Goal: Find specific page/section: Find specific page/section

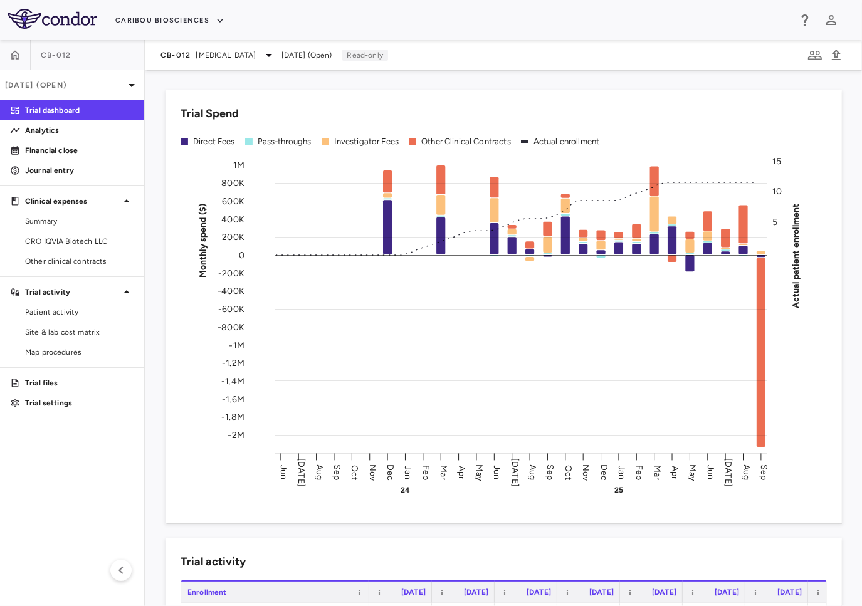
click at [256, 53] on span "Acute Myeloid Leukemia" at bounding box center [226, 55] width 60 height 11
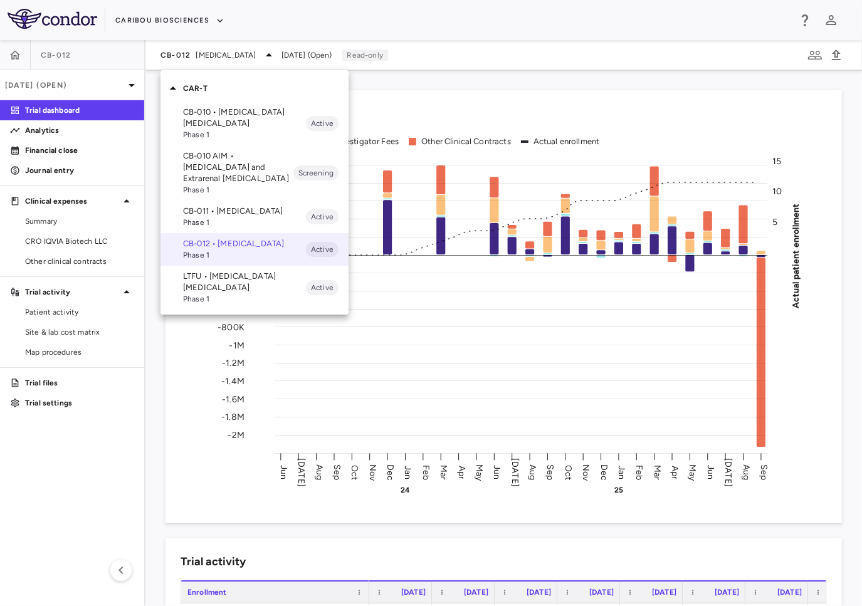
click at [218, 293] on p "LTFU • B Cell Non-Hodgkin's Lymphoma" at bounding box center [244, 282] width 123 height 23
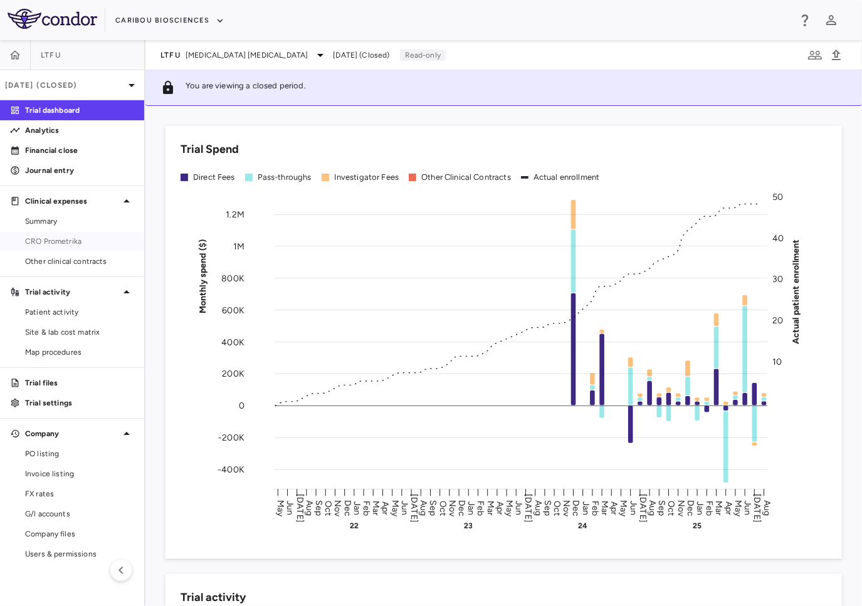
click at [61, 245] on span "CRO Prometrika" at bounding box center [79, 241] width 109 height 11
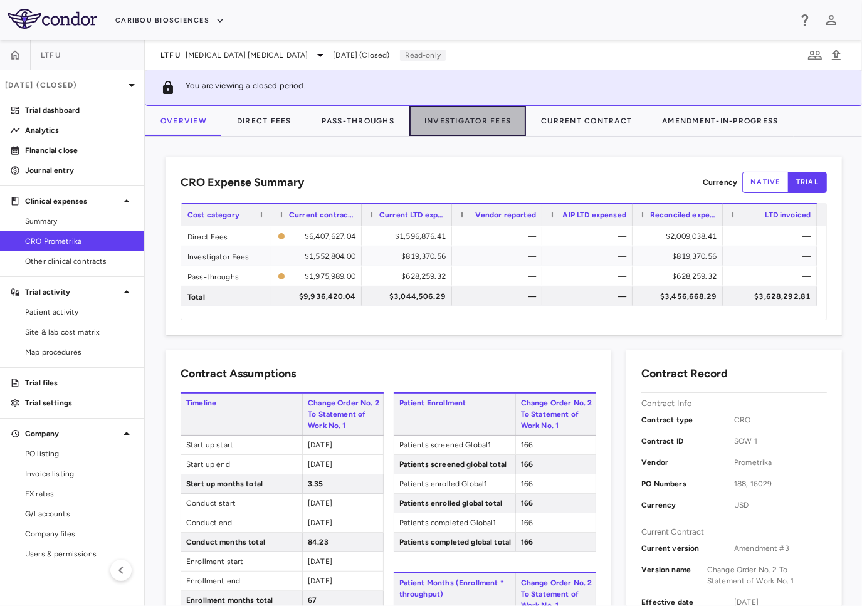
click at [438, 123] on button "Investigator Fees" at bounding box center [467, 121] width 117 height 30
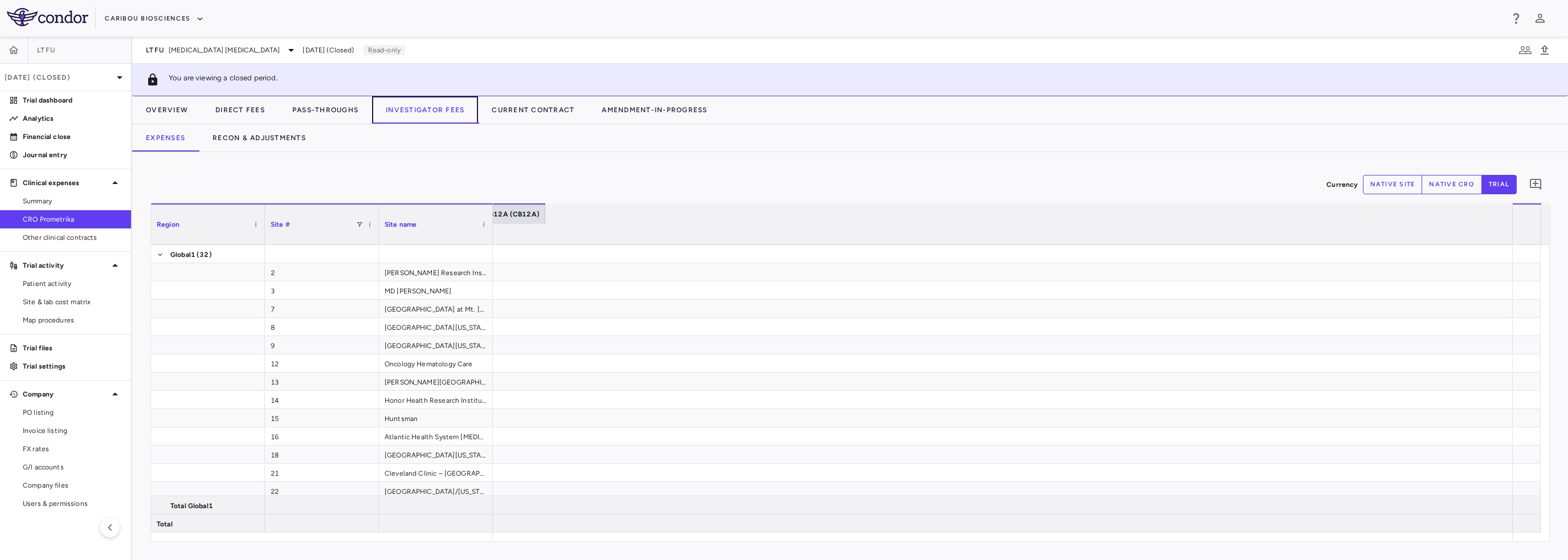
scroll to position [0, 2477]
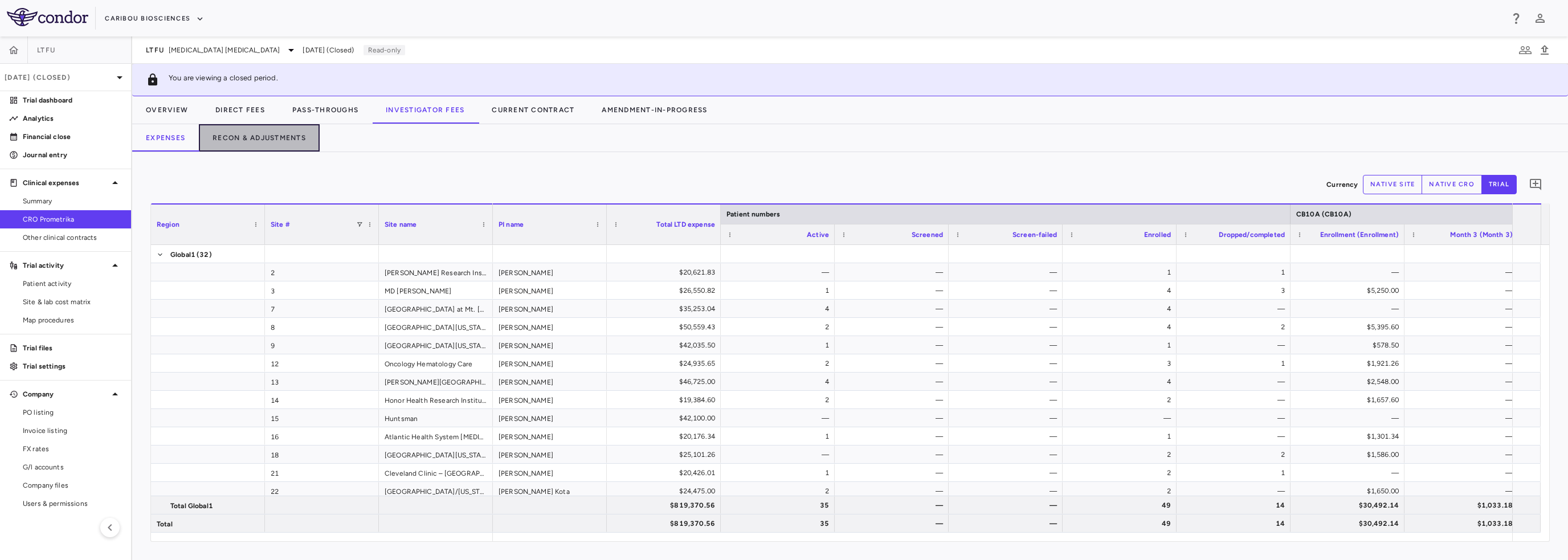
click at [298, 141] on button "Recon & Adjustments" at bounding box center [259, 138] width 121 height 27
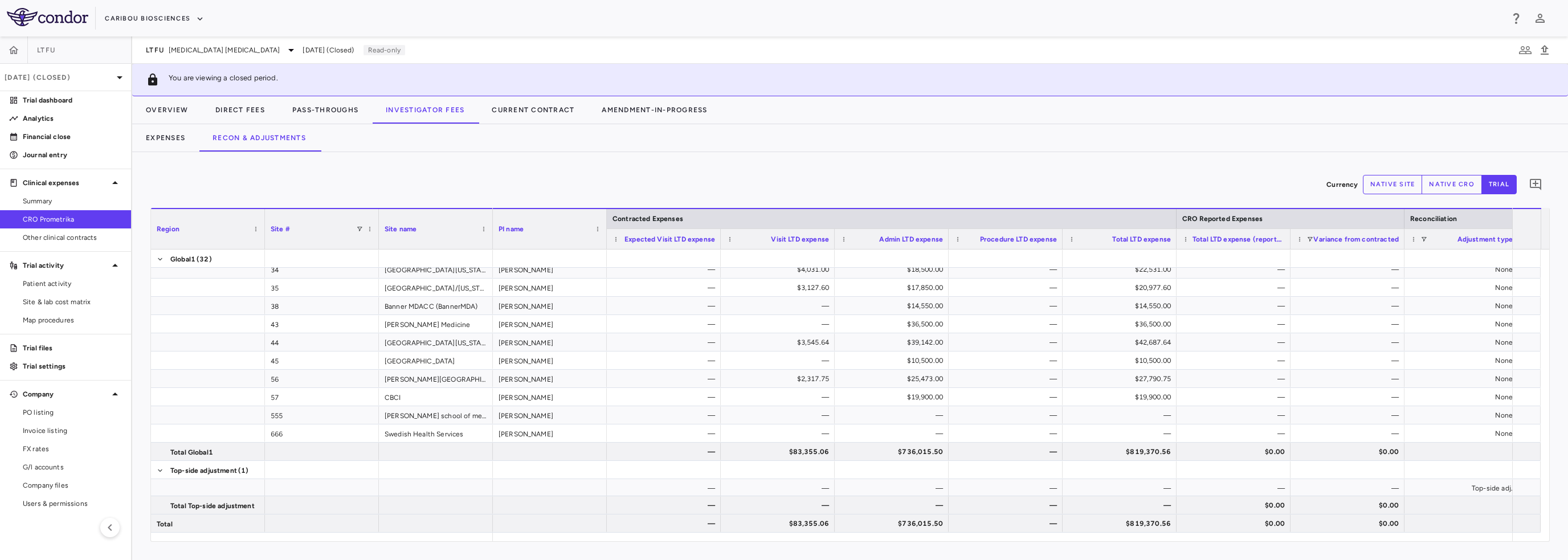
click at [118, 73] on icon at bounding box center [119, 77] width 14 height 14
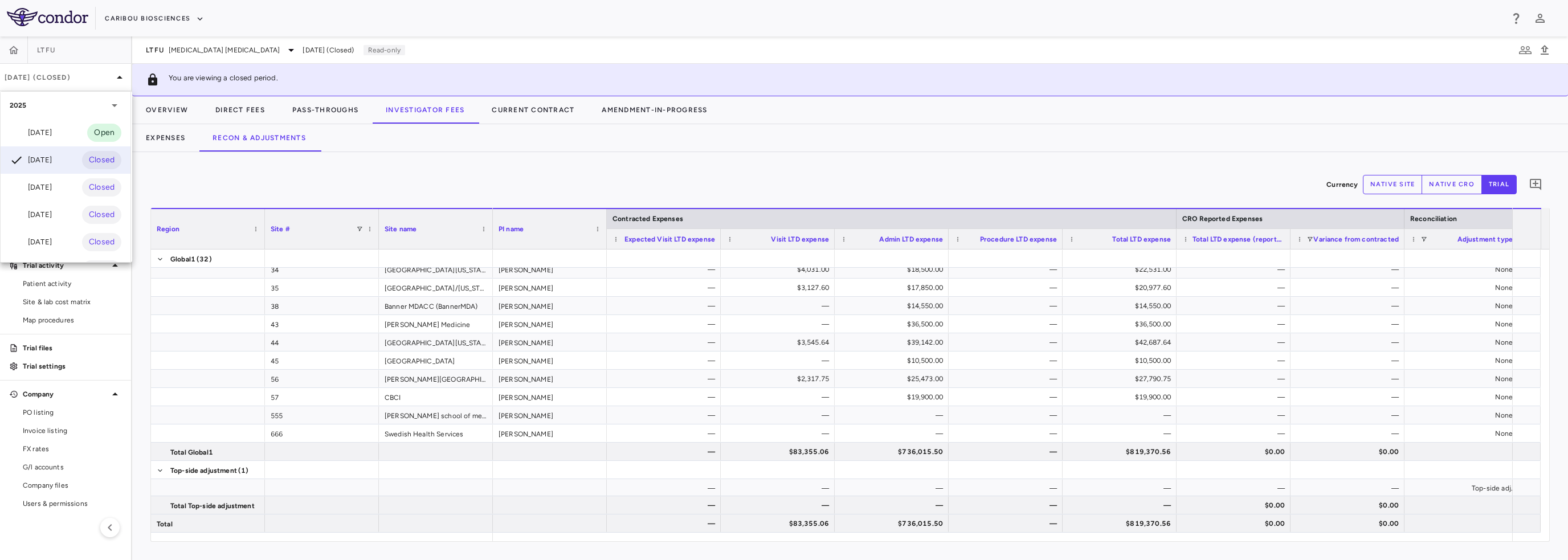
click at [52, 131] on div "Sep 2025" at bounding box center [31, 133] width 42 height 14
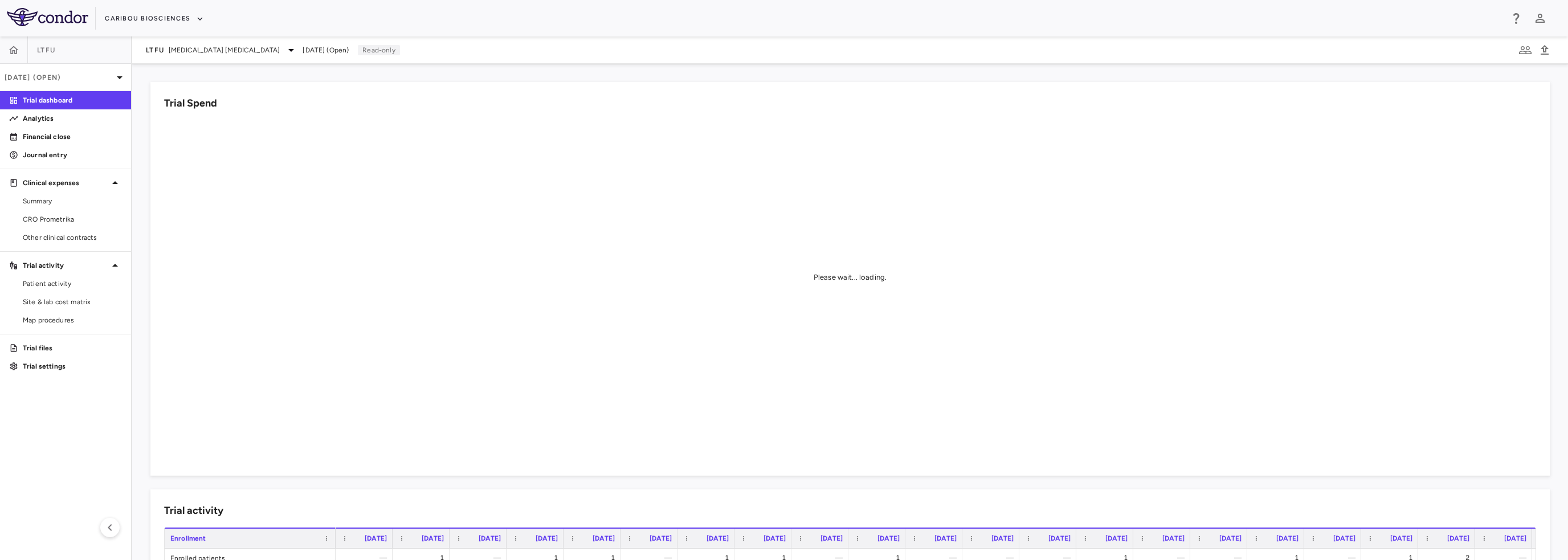
click at [59, 196] on span "Summary" at bounding box center [72, 201] width 99 height 10
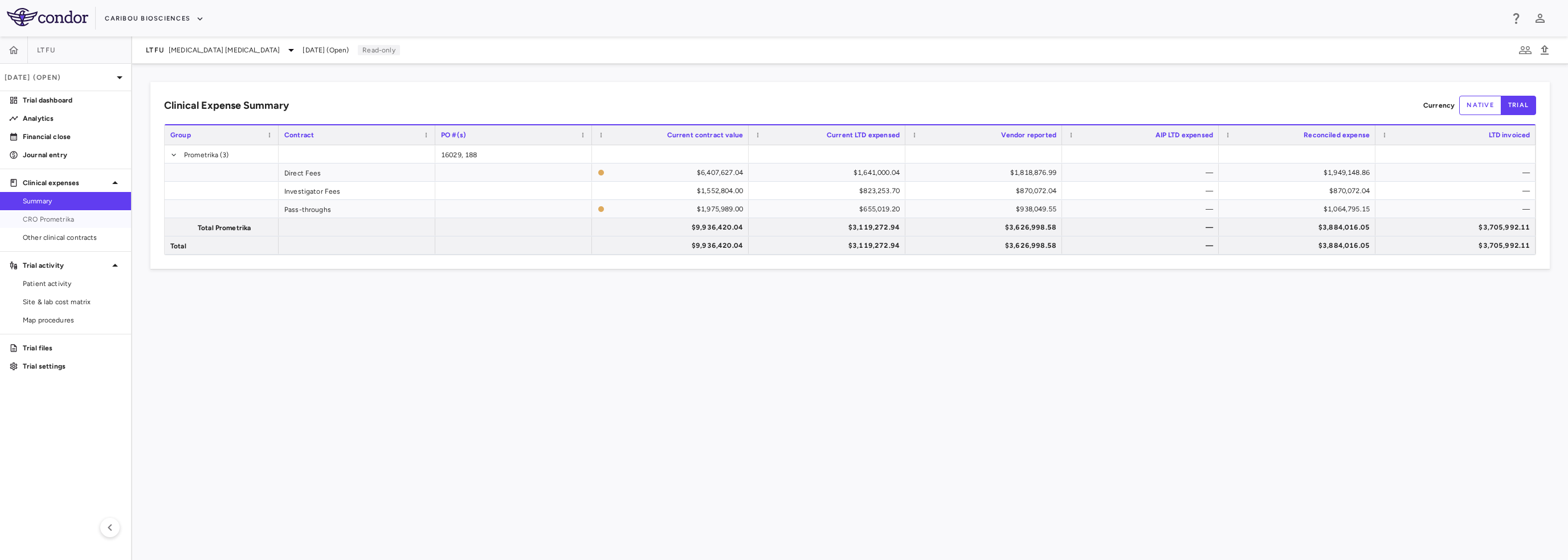
click at [62, 220] on span "CRO Prometrika" at bounding box center [72, 219] width 99 height 10
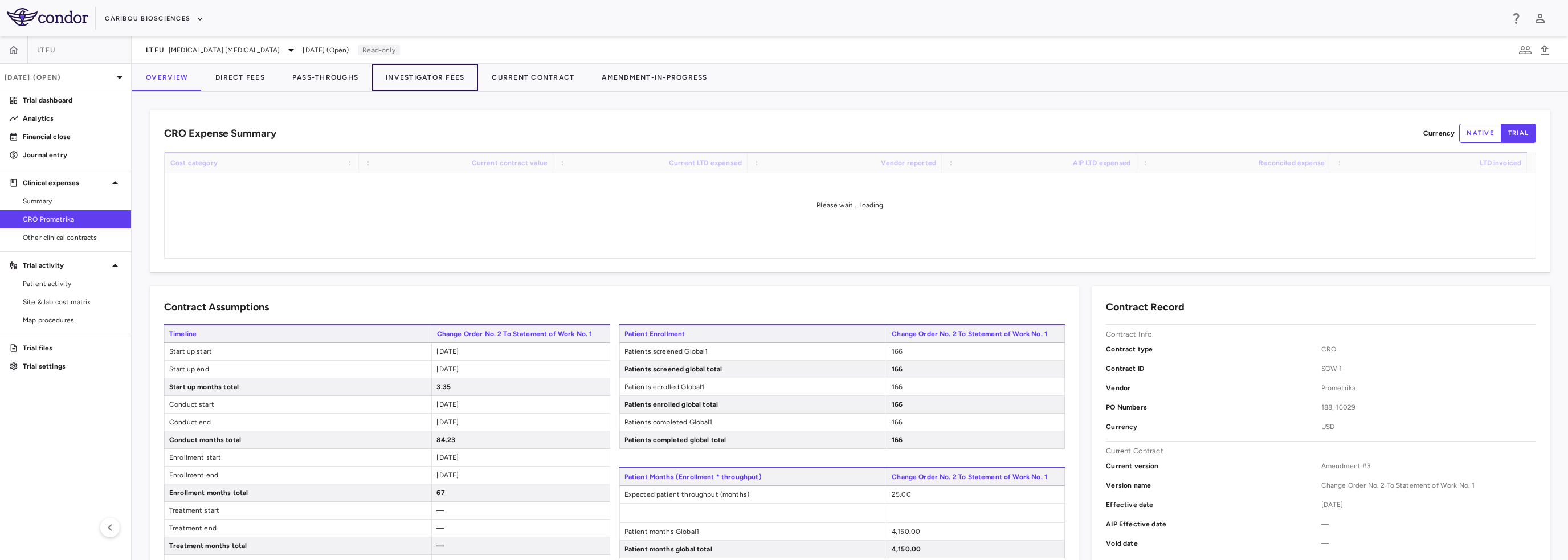
click at [422, 80] on button "Investigator Fees" at bounding box center [424, 77] width 106 height 27
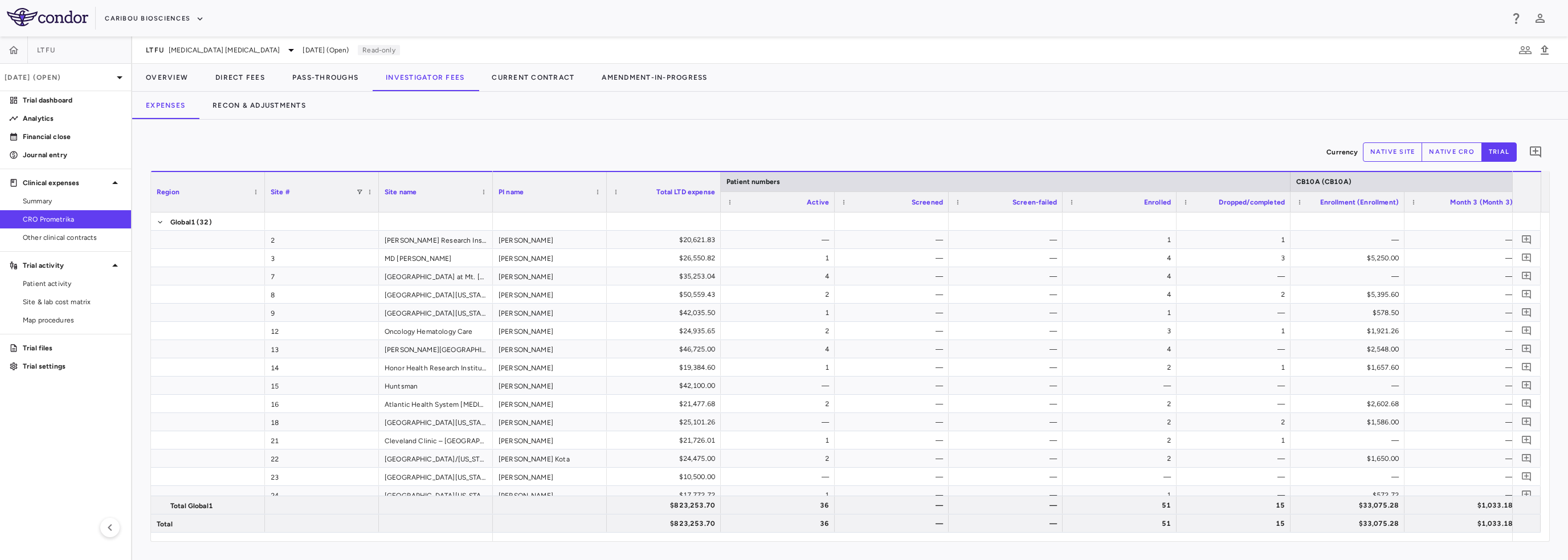
drag, startPoint x: 508, startPoint y: 17, endPoint x: 515, endPoint y: 25, distance: 10.6
click at [508, 17] on div "Caribou Biosciences" at bounding box center [803, 18] width 1397 height 19
